Goal: Task Accomplishment & Management: Complete application form

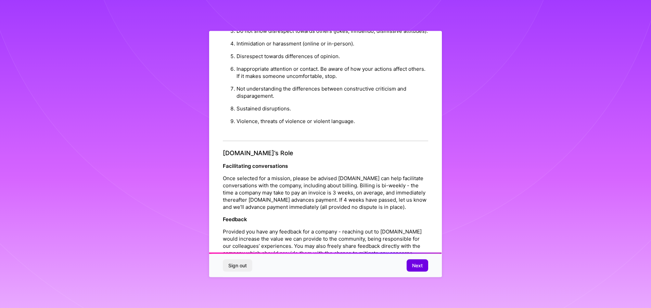
scroll to position [723, 0]
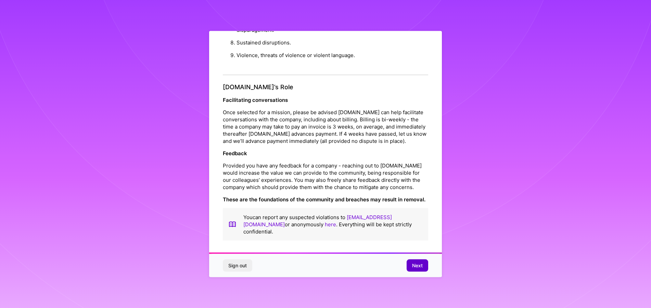
click at [409, 267] on button "Next" at bounding box center [417, 266] width 22 height 12
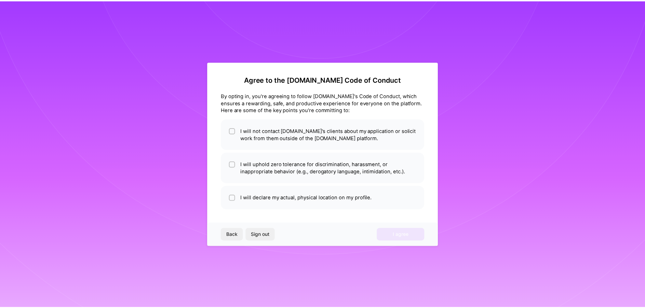
scroll to position [0, 0]
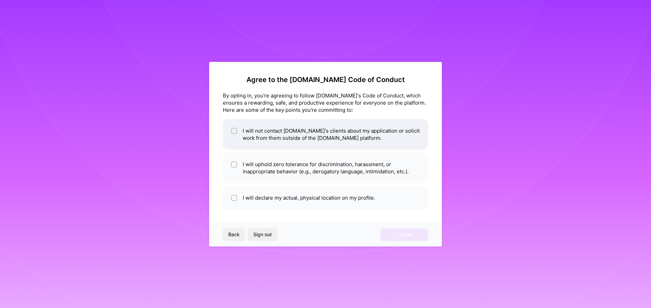
click at [235, 132] on input "checkbox" at bounding box center [234, 131] width 5 height 5
checkbox input "true"
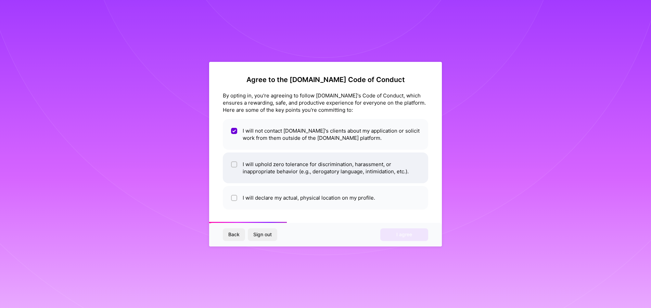
click at [234, 166] on input "checkbox" at bounding box center [234, 164] width 5 height 5
checkbox input "true"
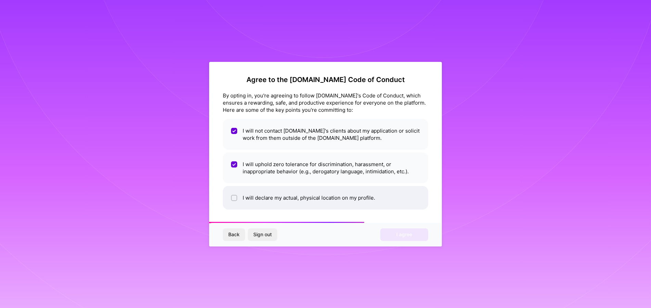
click at [235, 198] on input "checkbox" at bounding box center [234, 198] width 5 height 5
checkbox input "true"
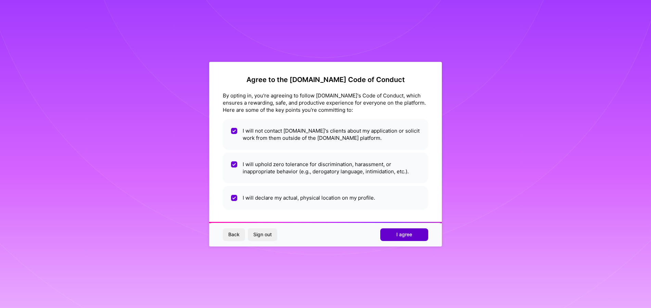
click at [410, 238] on button "I agree" at bounding box center [404, 234] width 48 height 12
